Goal: Task Accomplishment & Management: Use online tool/utility

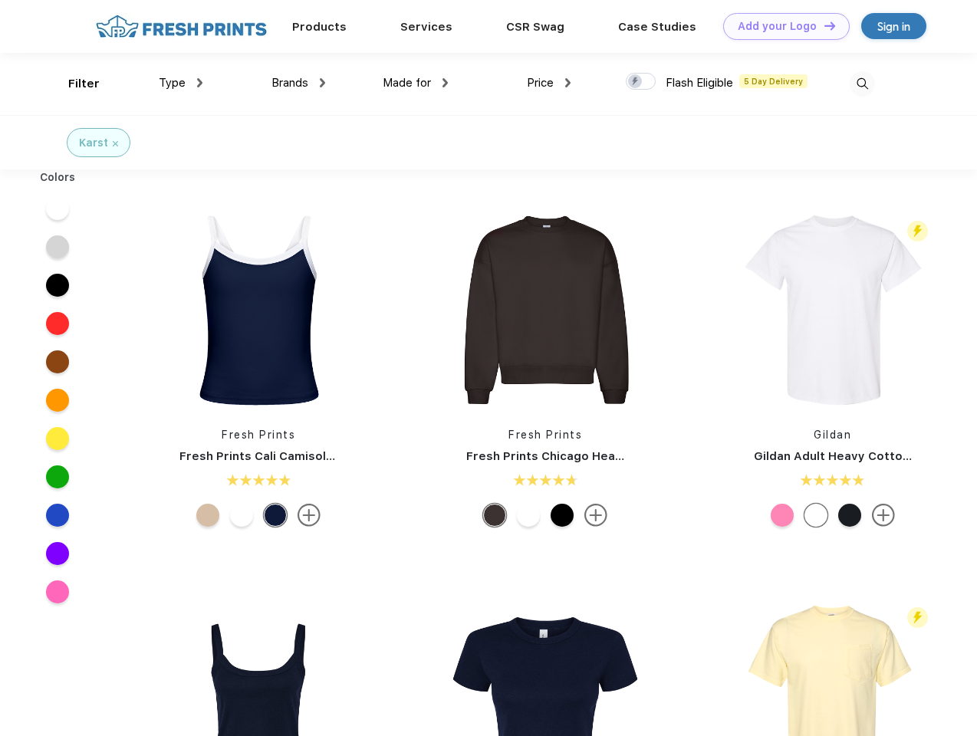
click at [781, 26] on link "Add your Logo Design Tool" at bounding box center [786, 26] width 127 height 27
click at [0, 0] on div "Design Tool" at bounding box center [0, 0] width 0 height 0
click at [823, 25] on link "Add your Logo Design Tool" at bounding box center [786, 26] width 127 height 27
click at [74, 84] on div "Filter" at bounding box center [83, 84] width 31 height 18
click at [181, 83] on span "Type" at bounding box center [172, 83] width 27 height 14
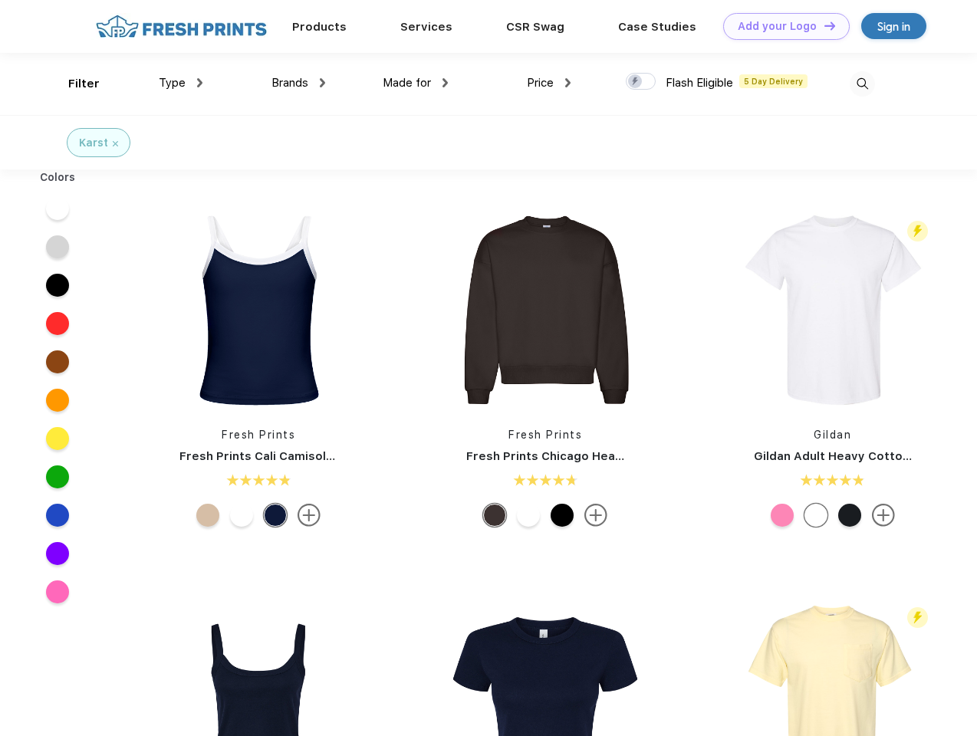
click at [298, 83] on span "Brands" at bounding box center [289, 83] width 37 height 14
click at [416, 83] on span "Made for" at bounding box center [407, 83] width 48 height 14
click at [549, 83] on span "Price" at bounding box center [540, 83] width 27 height 14
click at [641, 82] on div at bounding box center [641, 81] width 30 height 17
click at [636, 82] on input "checkbox" at bounding box center [631, 77] width 10 height 10
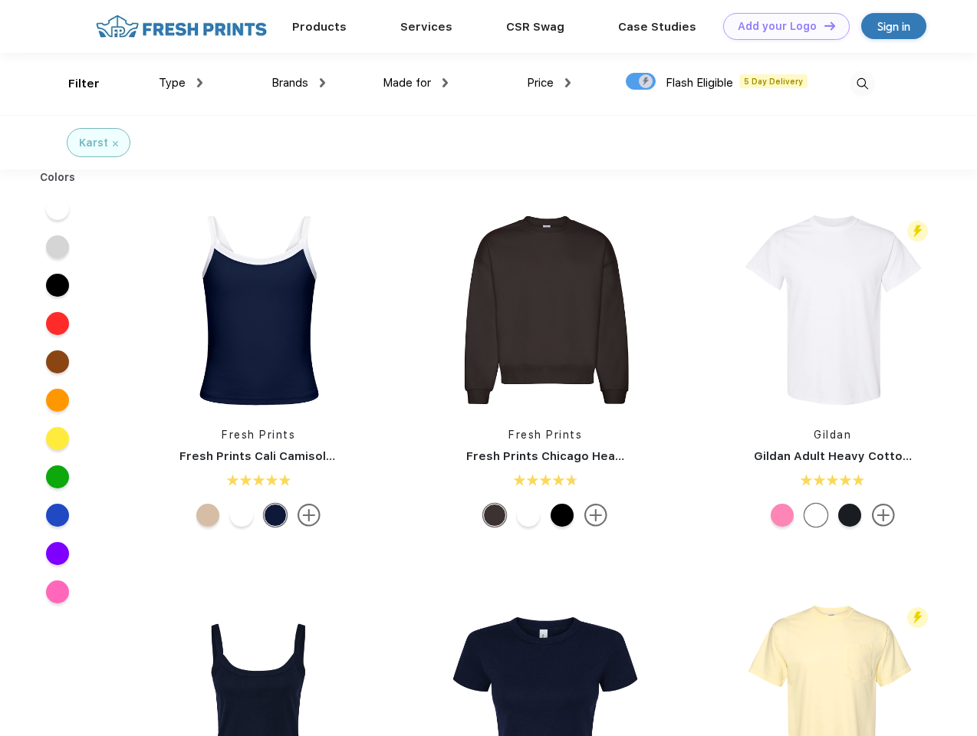
click at [862, 84] on img at bounding box center [862, 83] width 25 height 25
